Goal: Go to known website: Go to known website

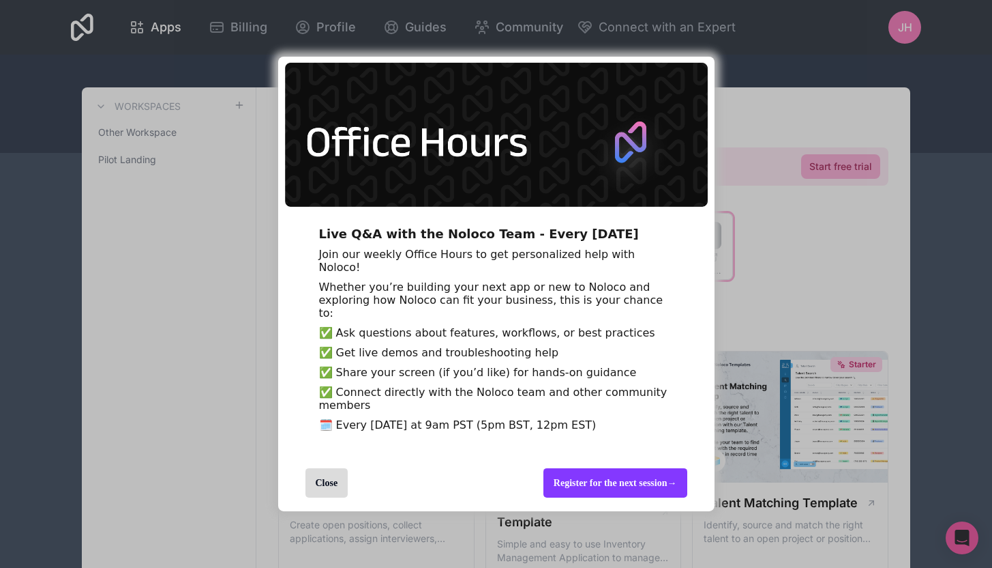
click at [651, 257] on div "Join our weekly Office Hours to get personalized help with Noloco!" at bounding box center [496, 261] width 355 height 26
click at [312, 497] on div "Close" at bounding box center [327, 482] width 43 height 29
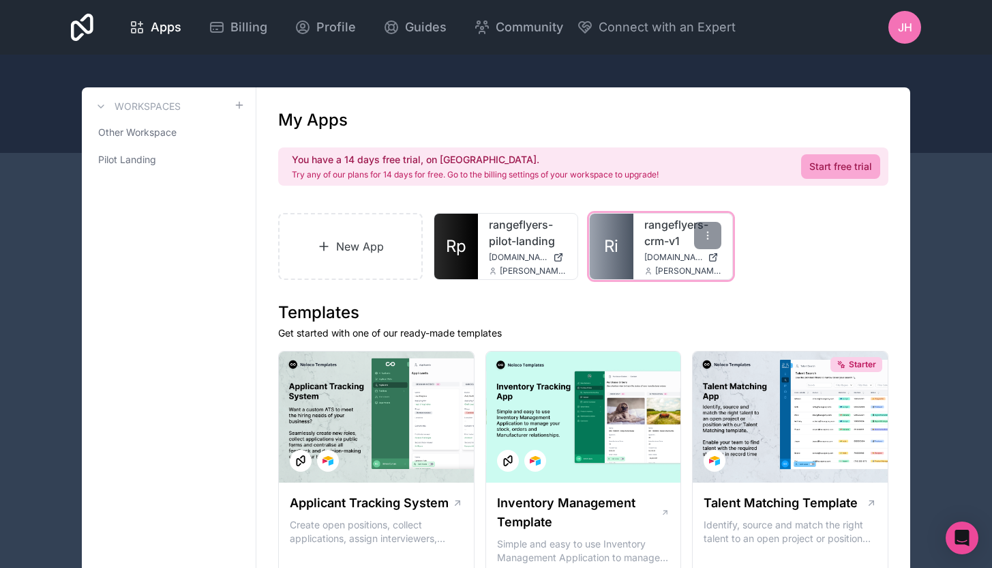
click at [650, 230] on link "rangeflyers-crm-v1" at bounding box center [684, 232] width 78 height 33
